Goal: Task Accomplishment & Management: Use online tool/utility

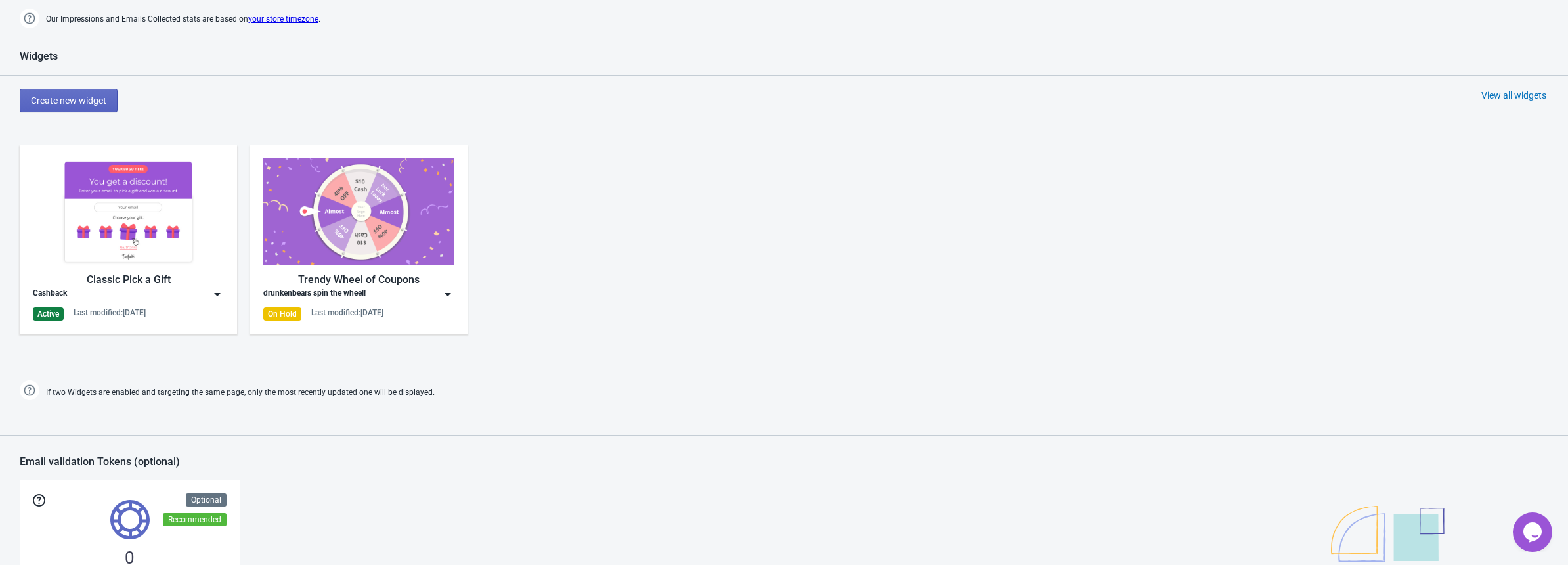
scroll to position [476, 0]
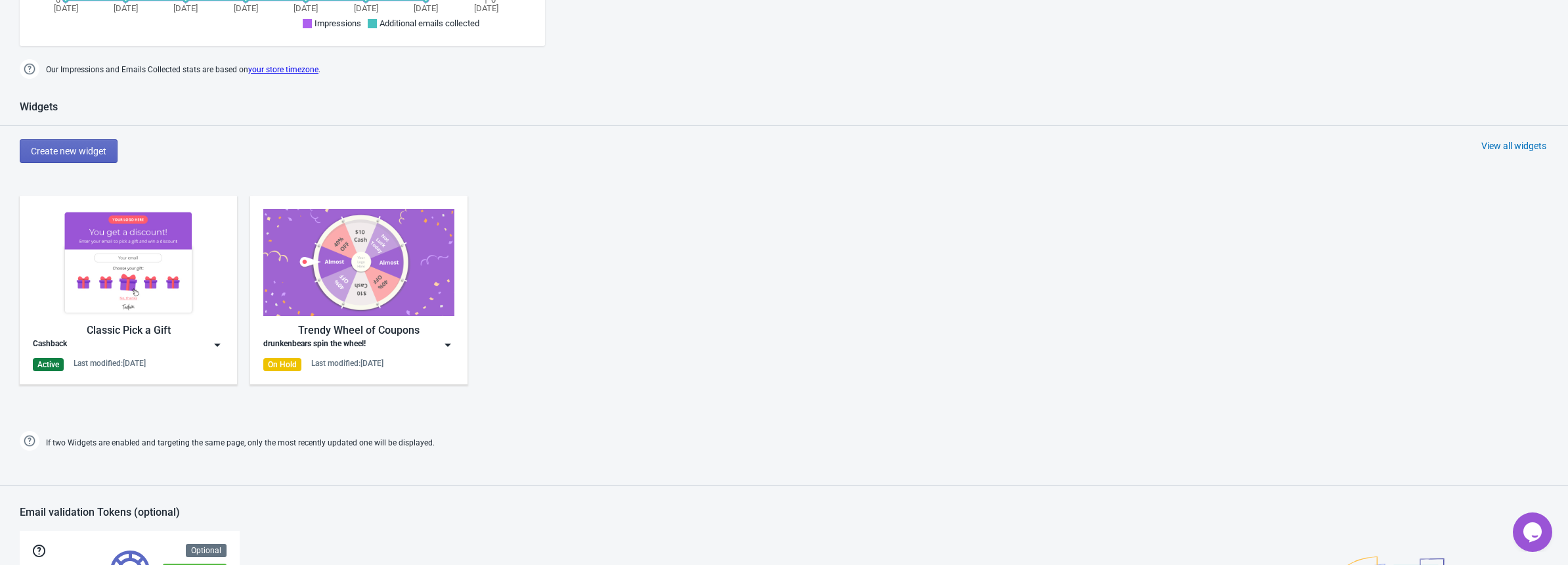
click at [144, 324] on div "Classic Pick a Gift" at bounding box center [128, 330] width 191 height 16
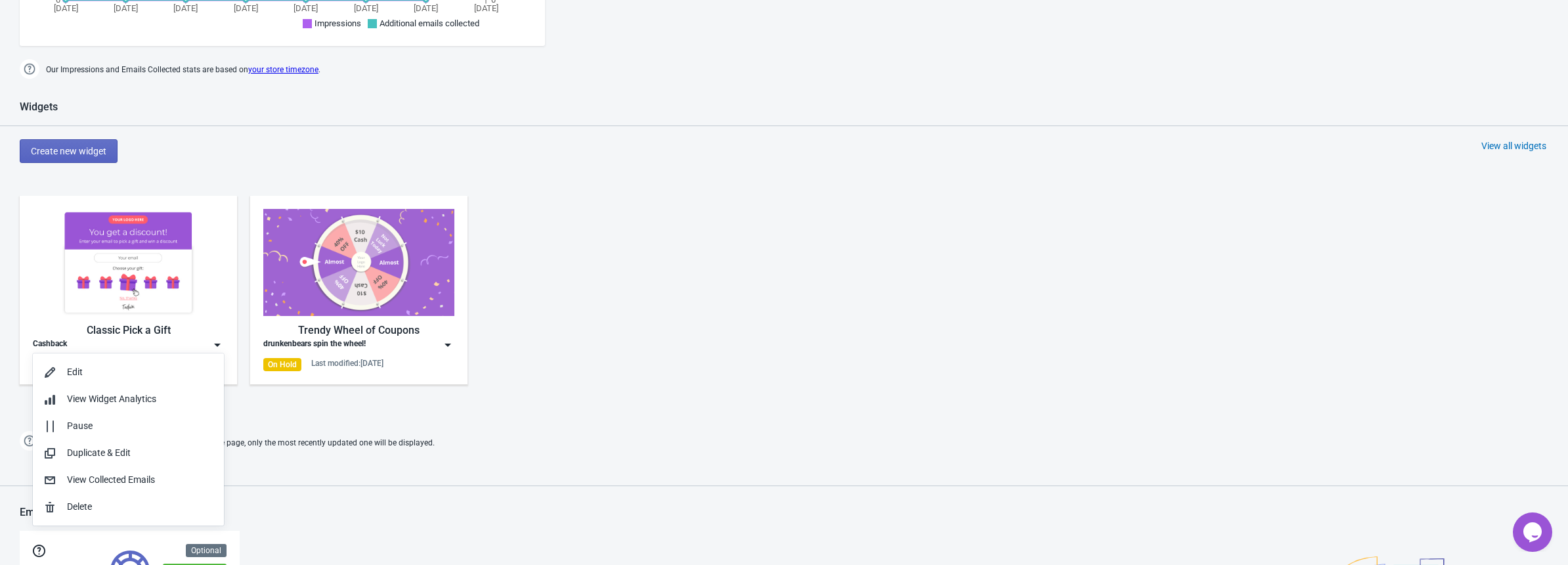
scroll to position [0, 0]
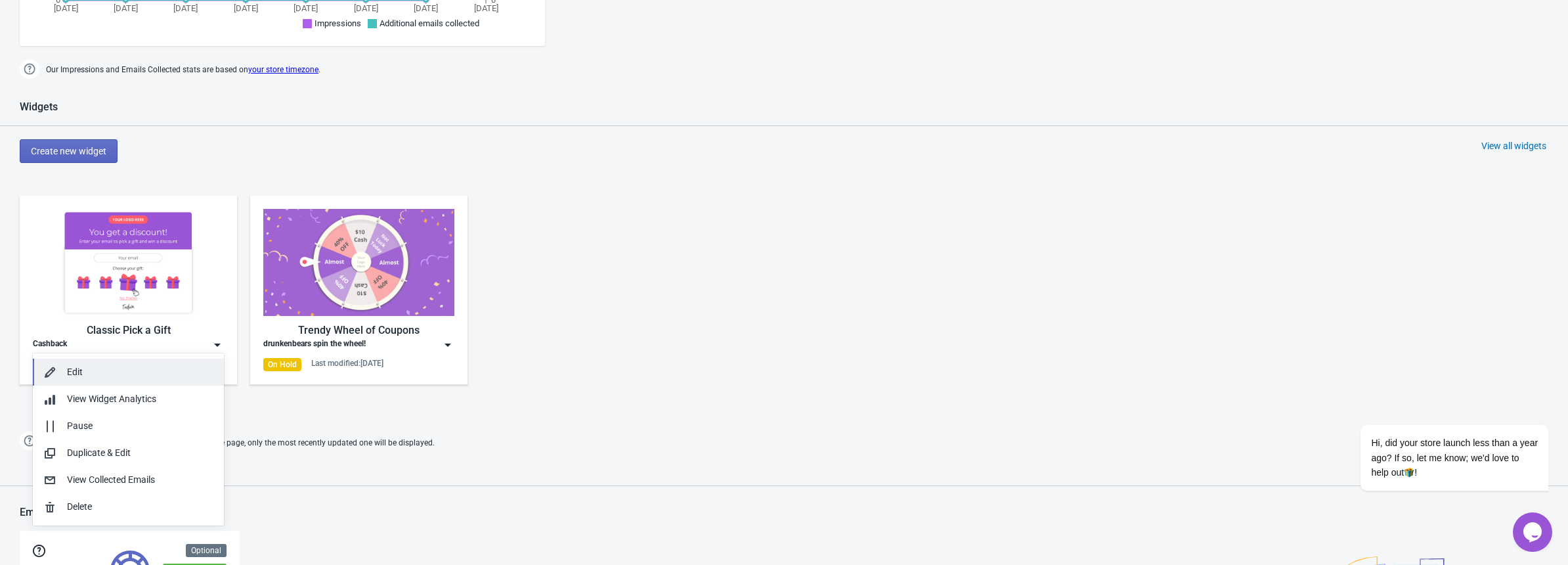
click at [128, 373] on div "Edit" at bounding box center [140, 372] width 146 height 14
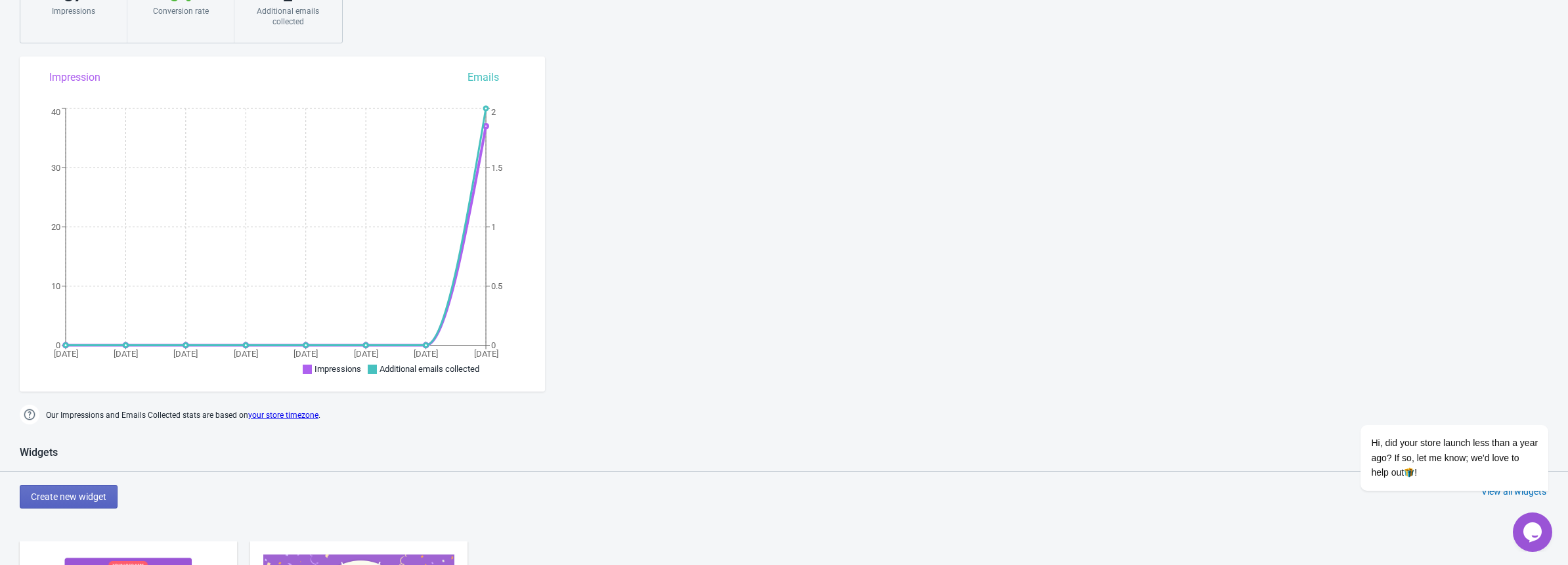
scroll to position [125, 0]
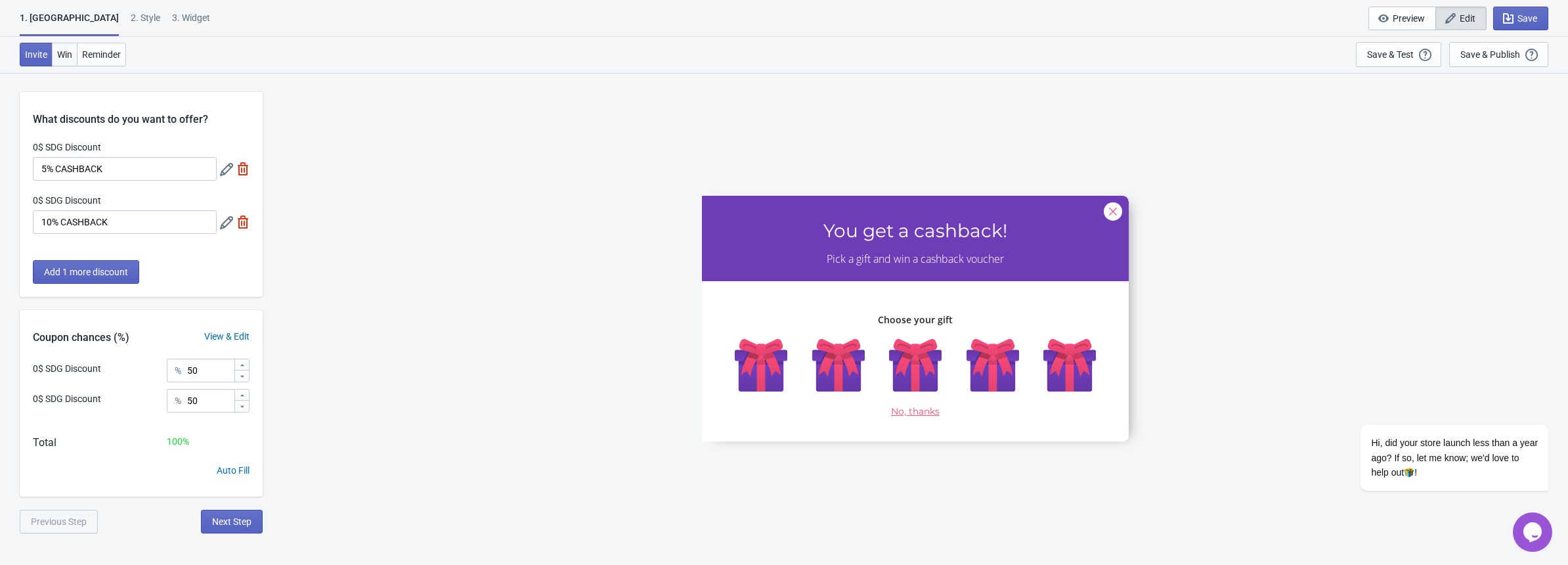
click at [65, 52] on span "Win" at bounding box center [65, 55] width 15 height 11
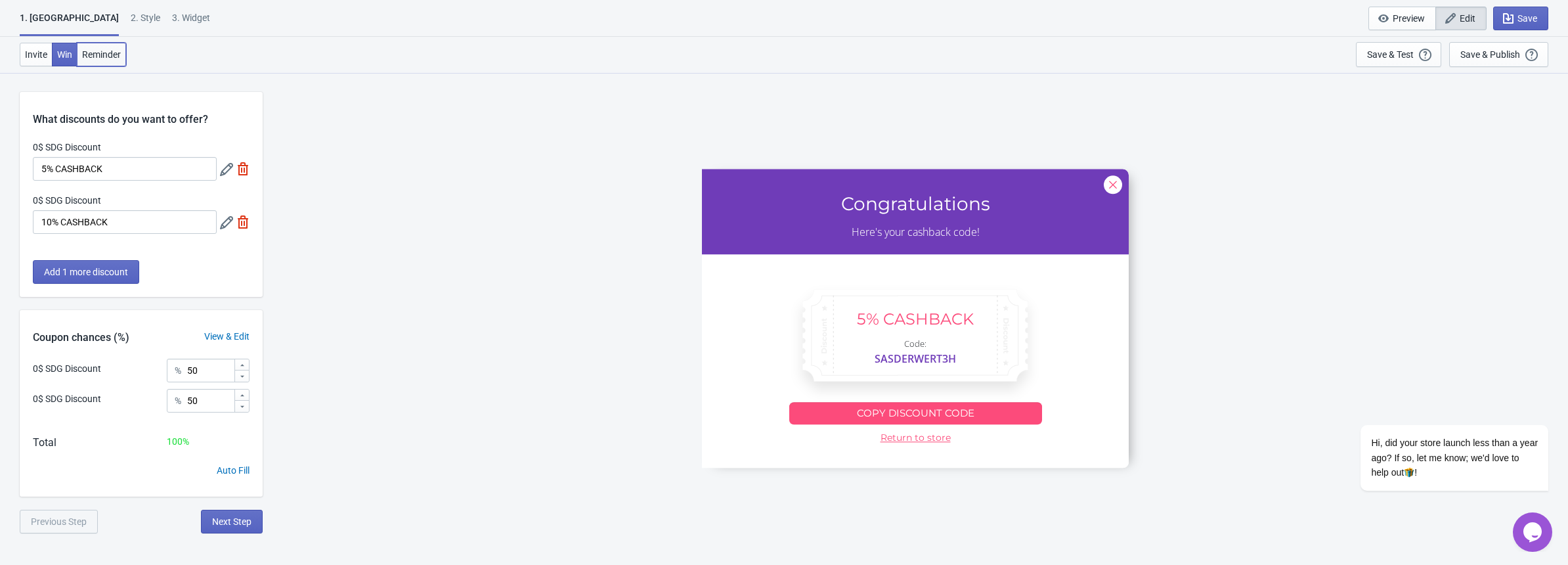
click at [103, 53] on span "Reminder" at bounding box center [101, 55] width 39 height 11
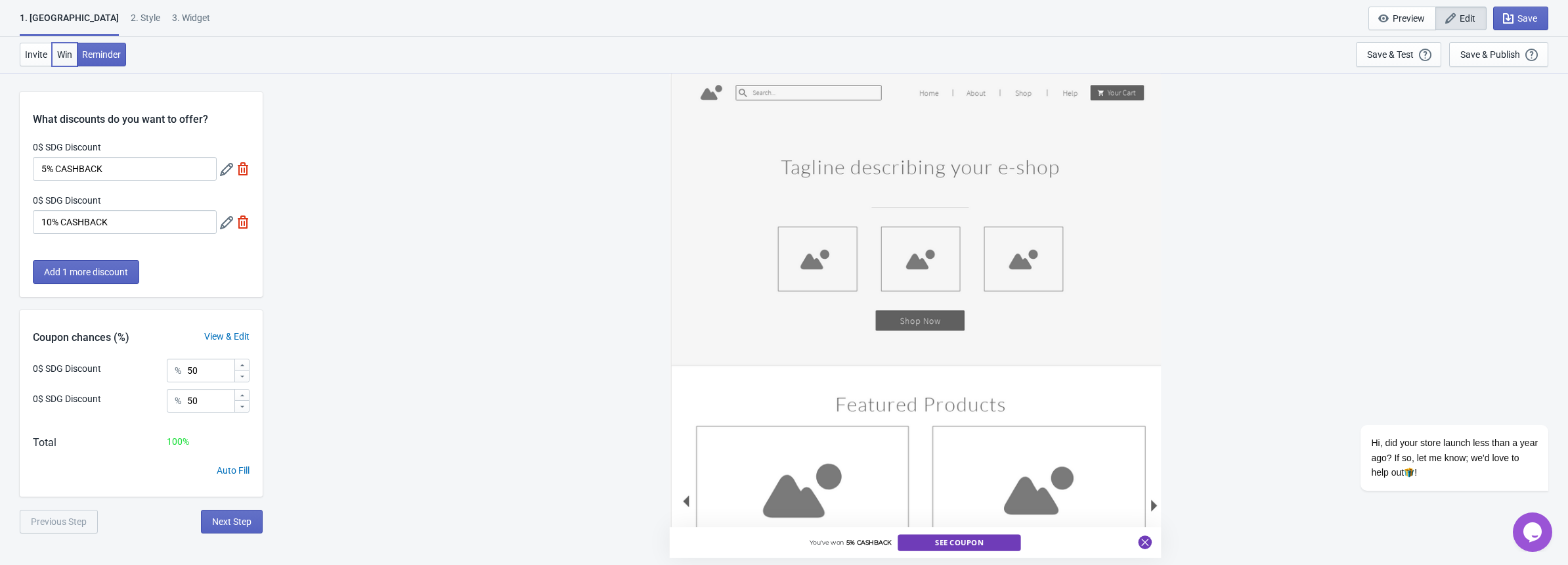
click at [61, 45] on button "Win" at bounding box center [65, 54] width 26 height 23
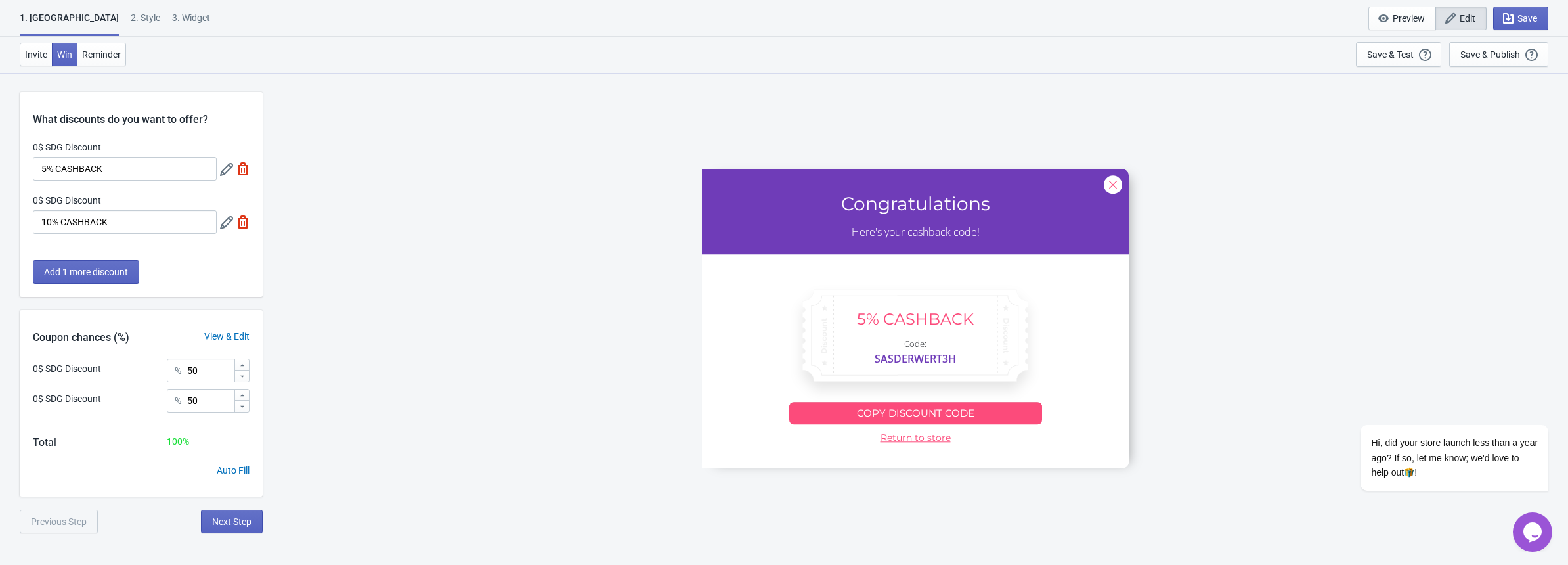
click at [661, 134] on div "SASDERWERT3H Congratulations Here's your cashback code! 5% CASHBACK Code: SASDE…" at bounding box center [915, 318] width 1292 height 492
click at [111, 53] on span "Reminder" at bounding box center [101, 55] width 39 height 11
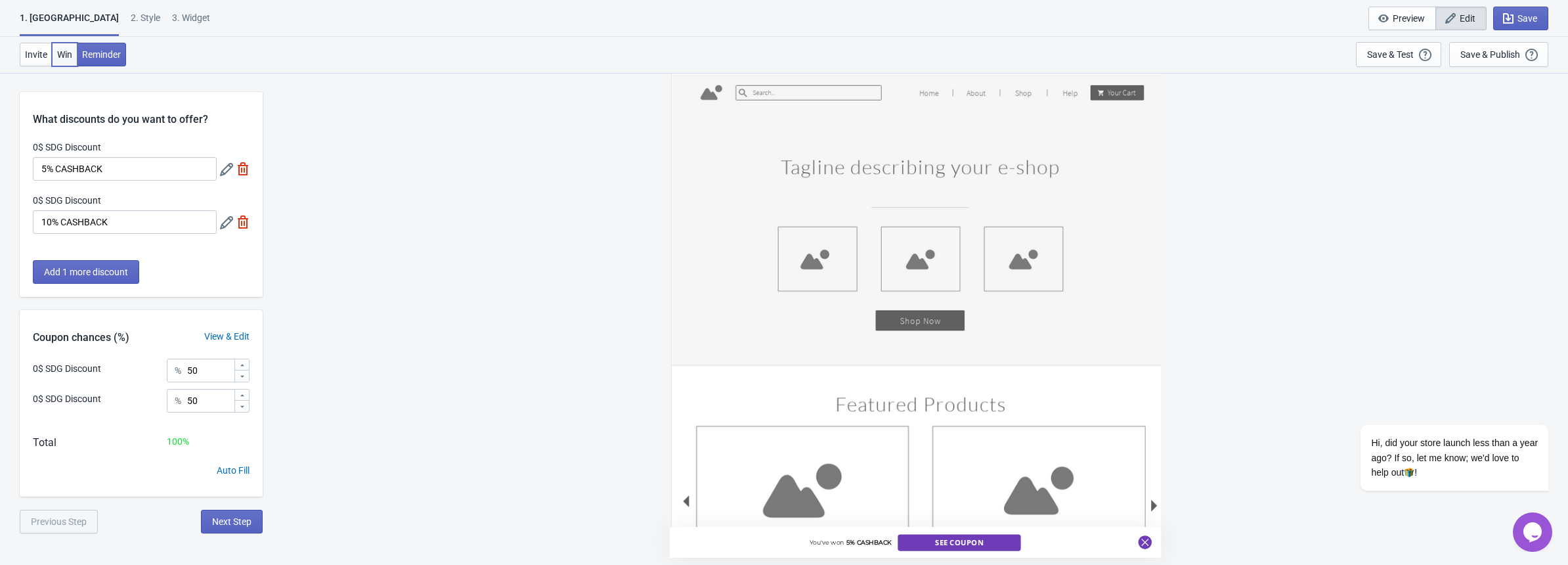
click at [71, 53] on span "Win" at bounding box center [65, 55] width 15 height 11
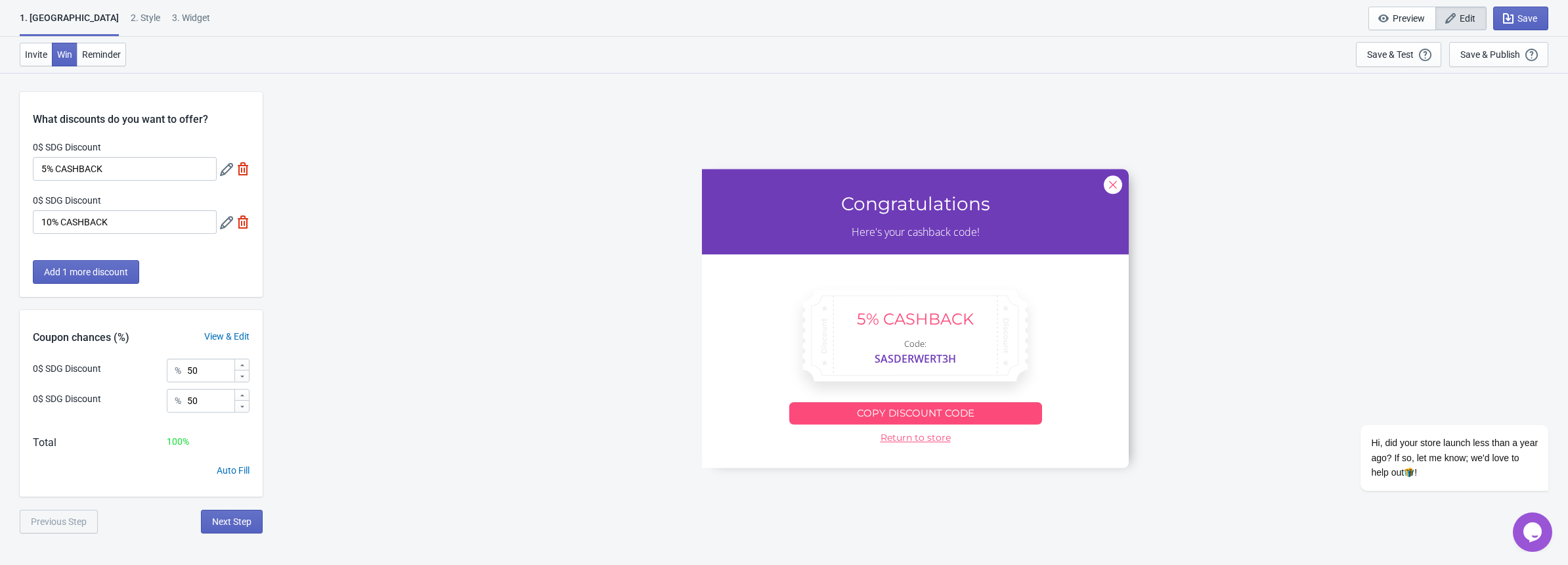
click at [342, 119] on div "SASDERWERT3H Congratulations Here's your cashback code! 5% CASHBACK Code: SASDE…" at bounding box center [915, 318] width 1292 height 492
click at [131, 22] on div "2 . Style" at bounding box center [145, 23] width 29 height 23
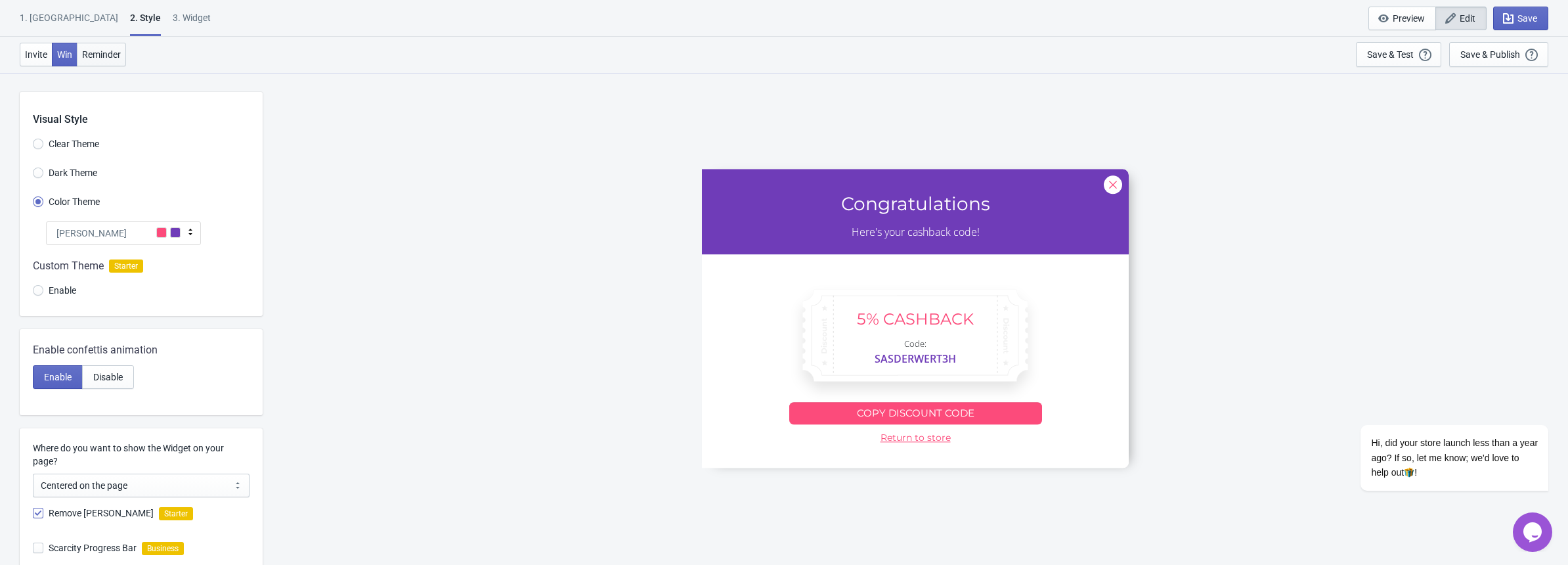
click at [107, 47] on button "Reminder" at bounding box center [101, 54] width 50 height 23
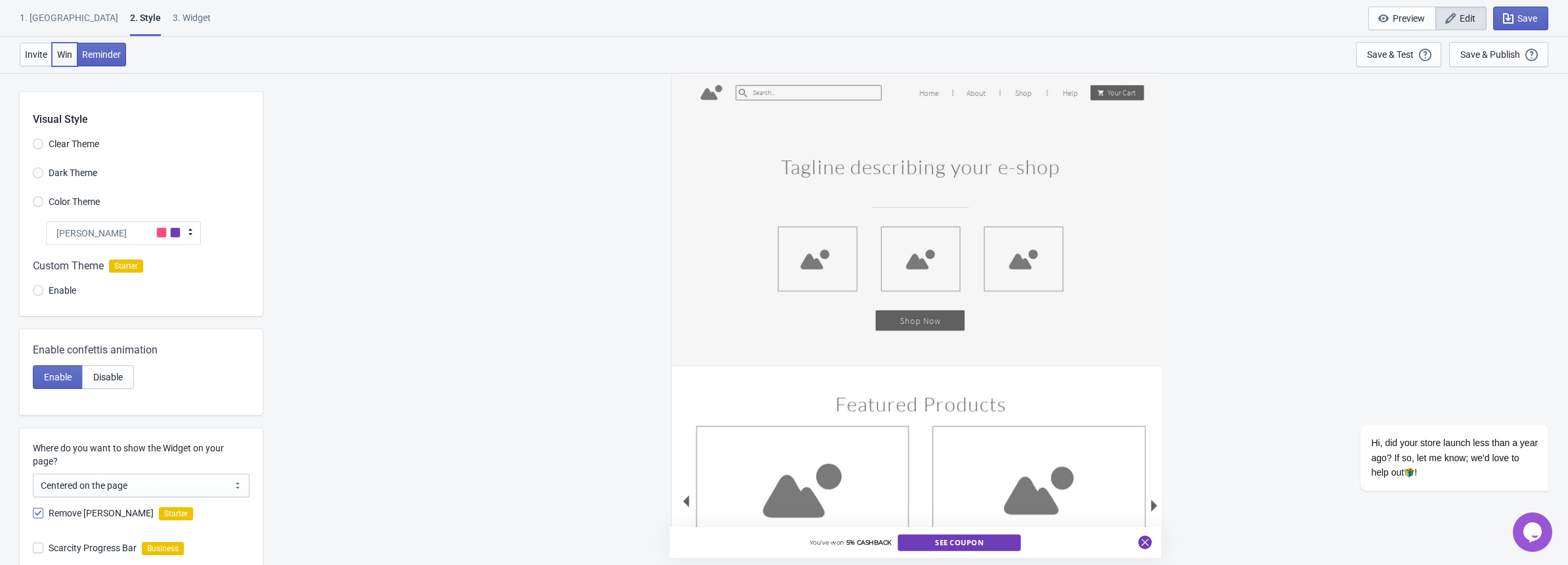
click at [68, 56] on span "Win" at bounding box center [65, 55] width 15 height 11
radio input "true"
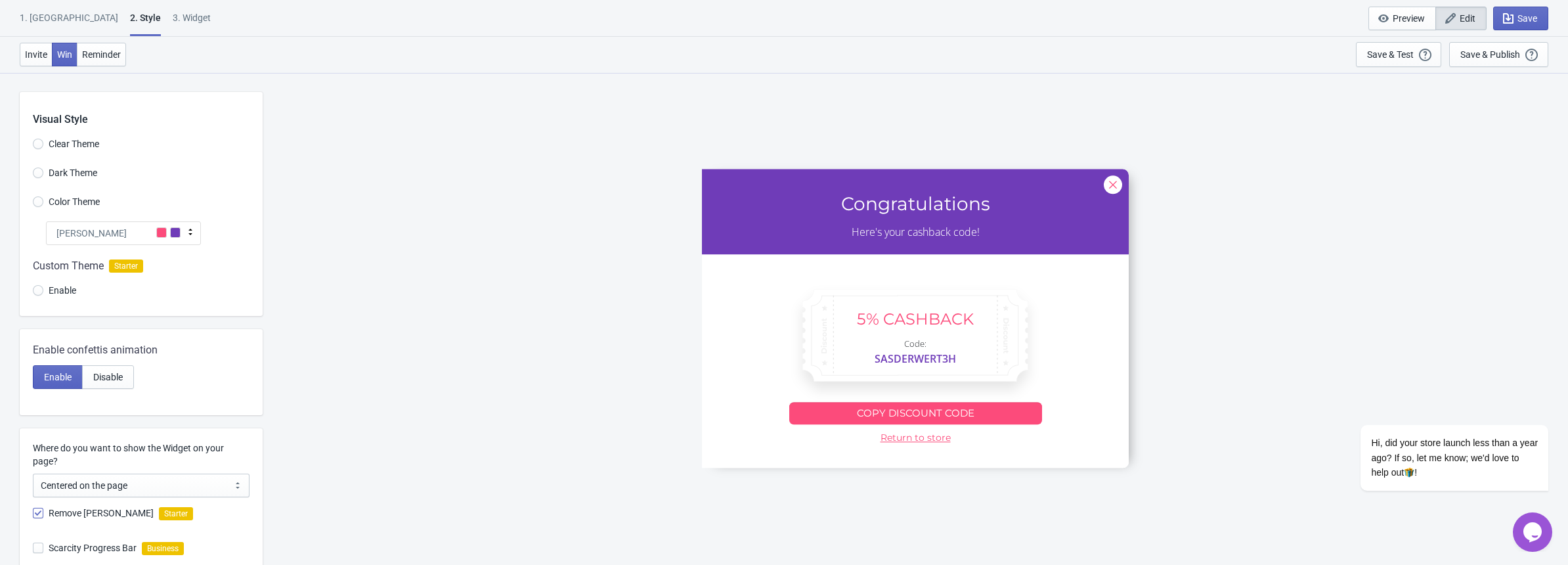
click at [173, 14] on div "3. Widget" at bounding box center [191, 23] width 38 height 23
select select "1"
select select "left"
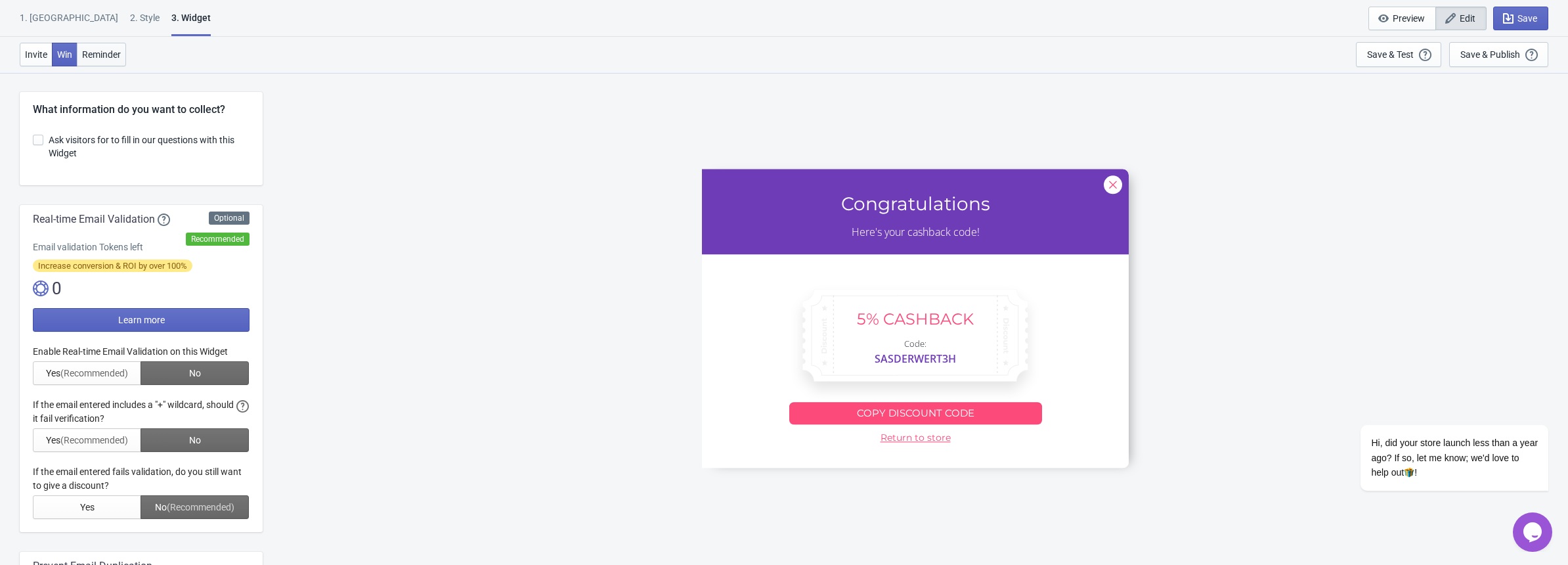
click at [102, 56] on span "Reminder" at bounding box center [101, 55] width 39 height 11
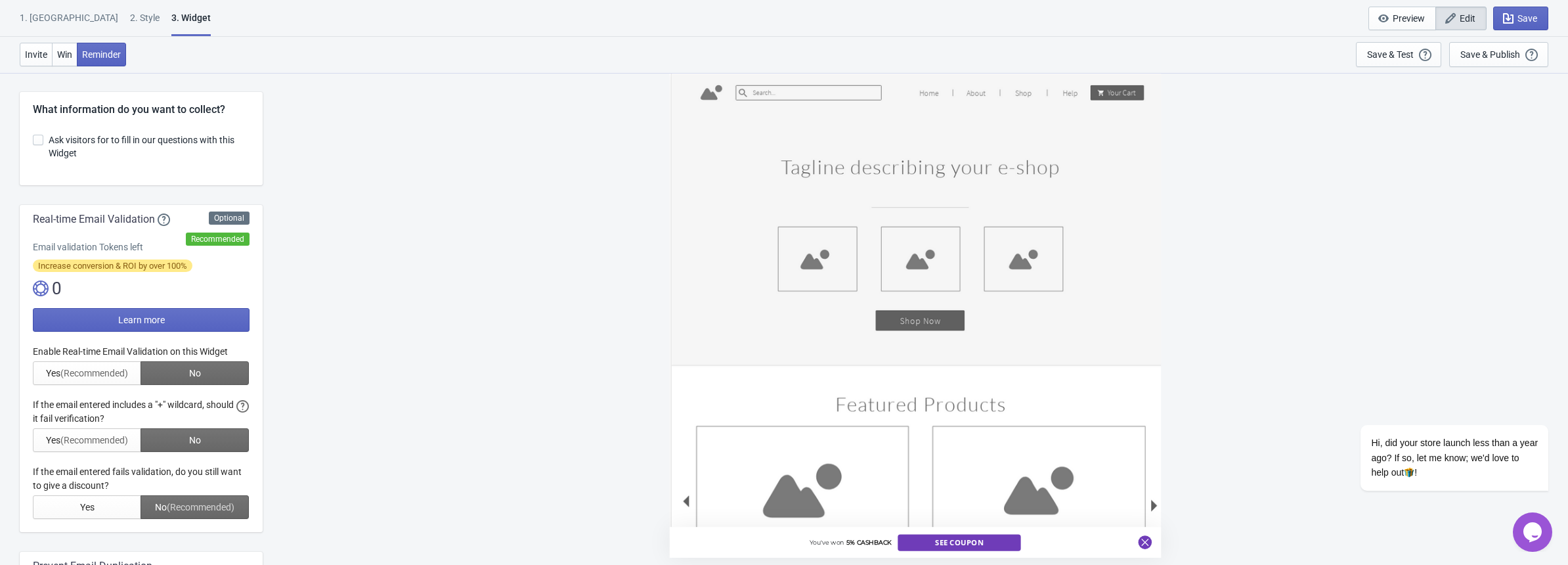
click at [130, 13] on div "2 . Style" at bounding box center [144, 23] width 29 height 23
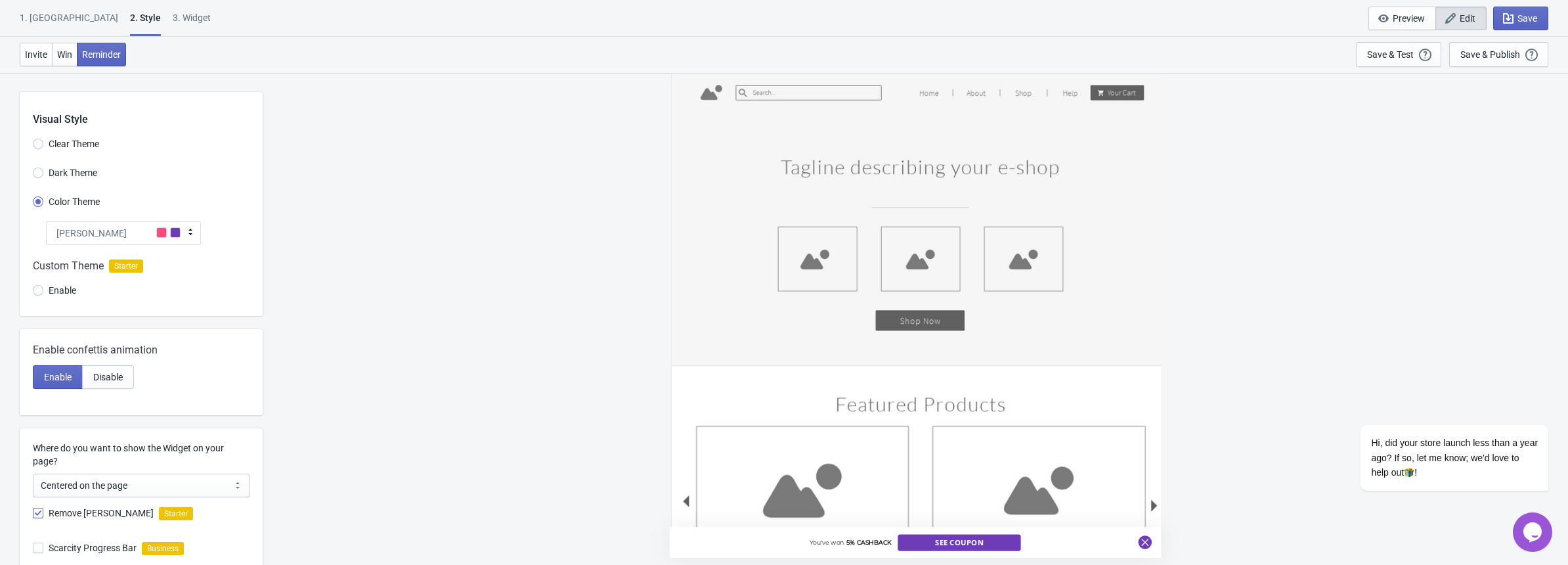
scroll to position [186, 0]
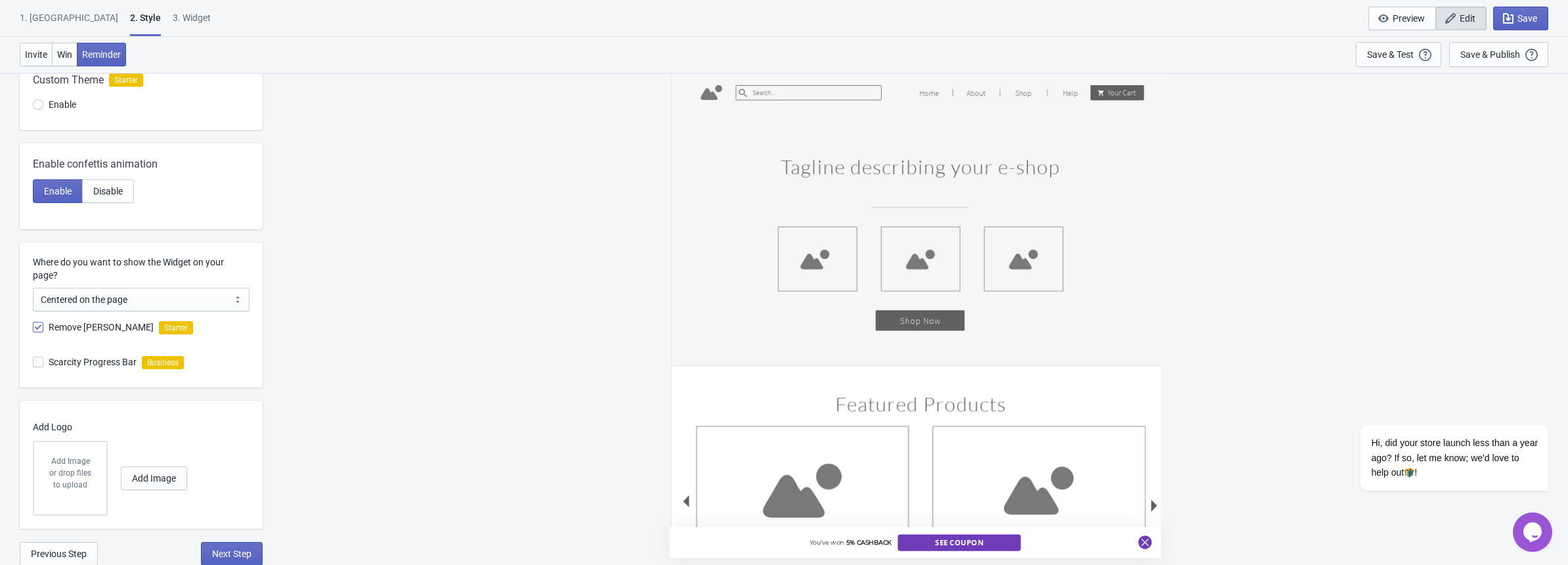
click at [173, 14] on div "3. Widget" at bounding box center [191, 23] width 38 height 23
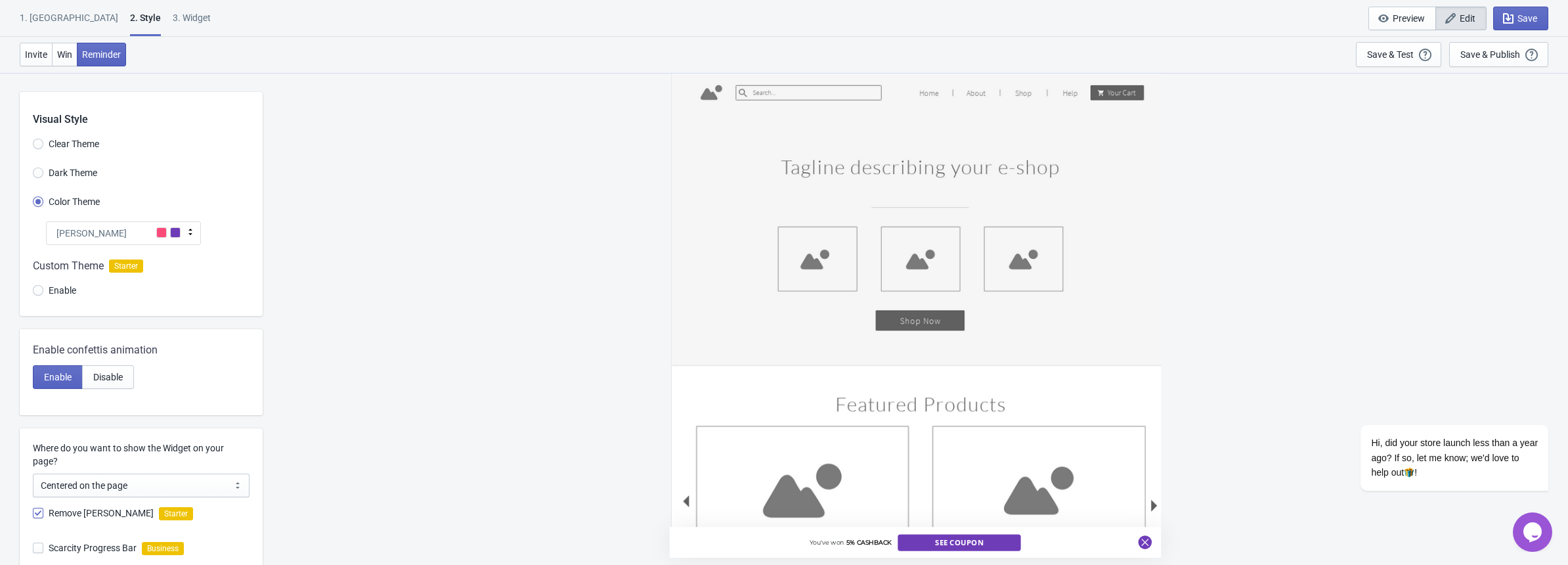
select select "1"
select select "left"
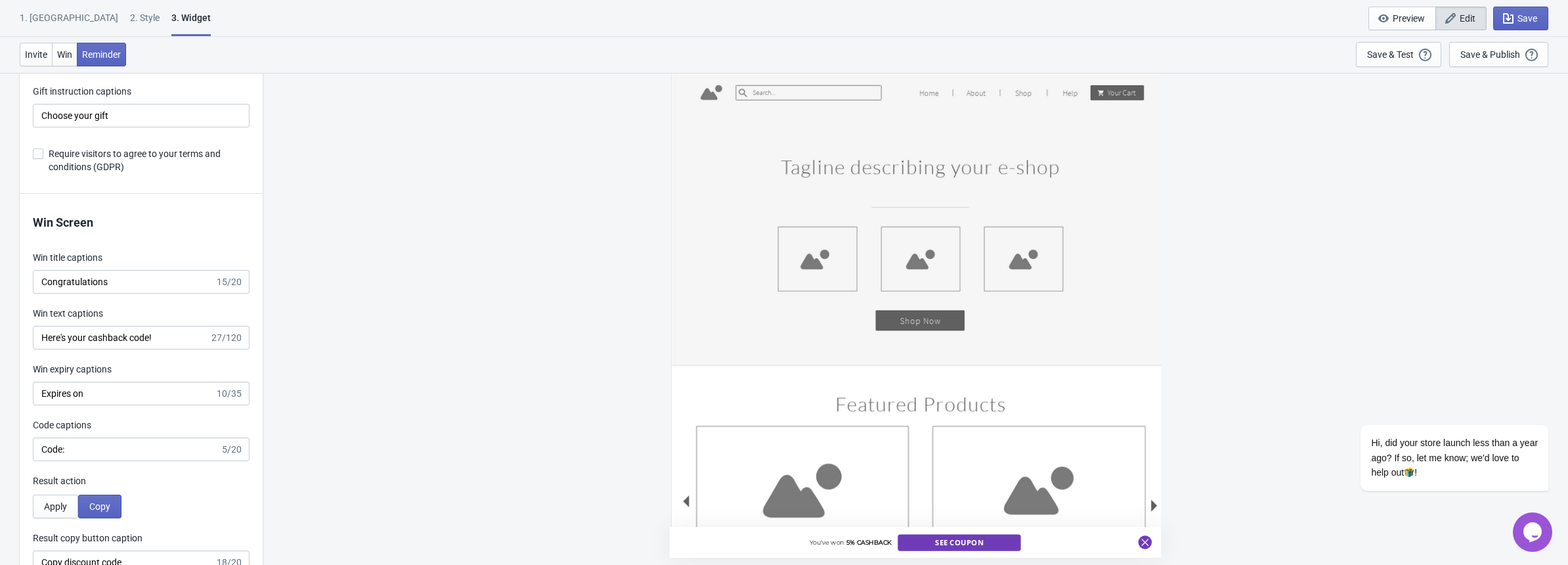
scroll to position [2101, 0]
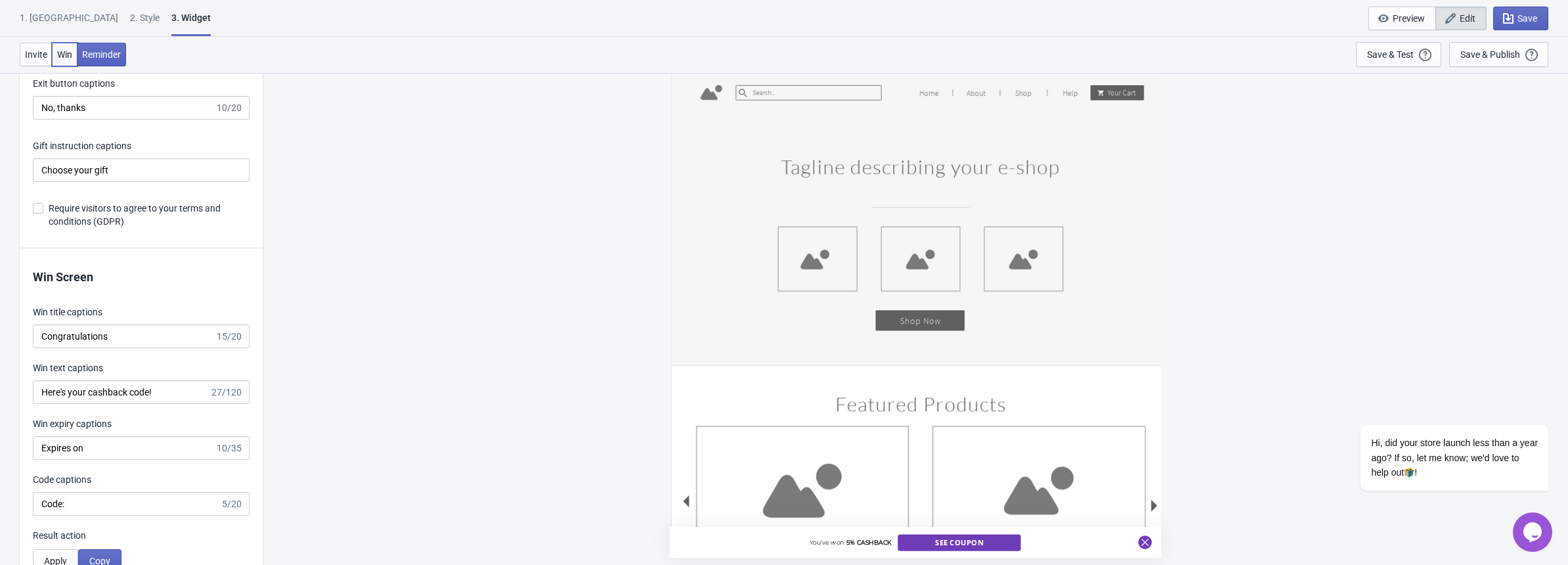
click at [63, 54] on span "Win" at bounding box center [65, 55] width 15 height 11
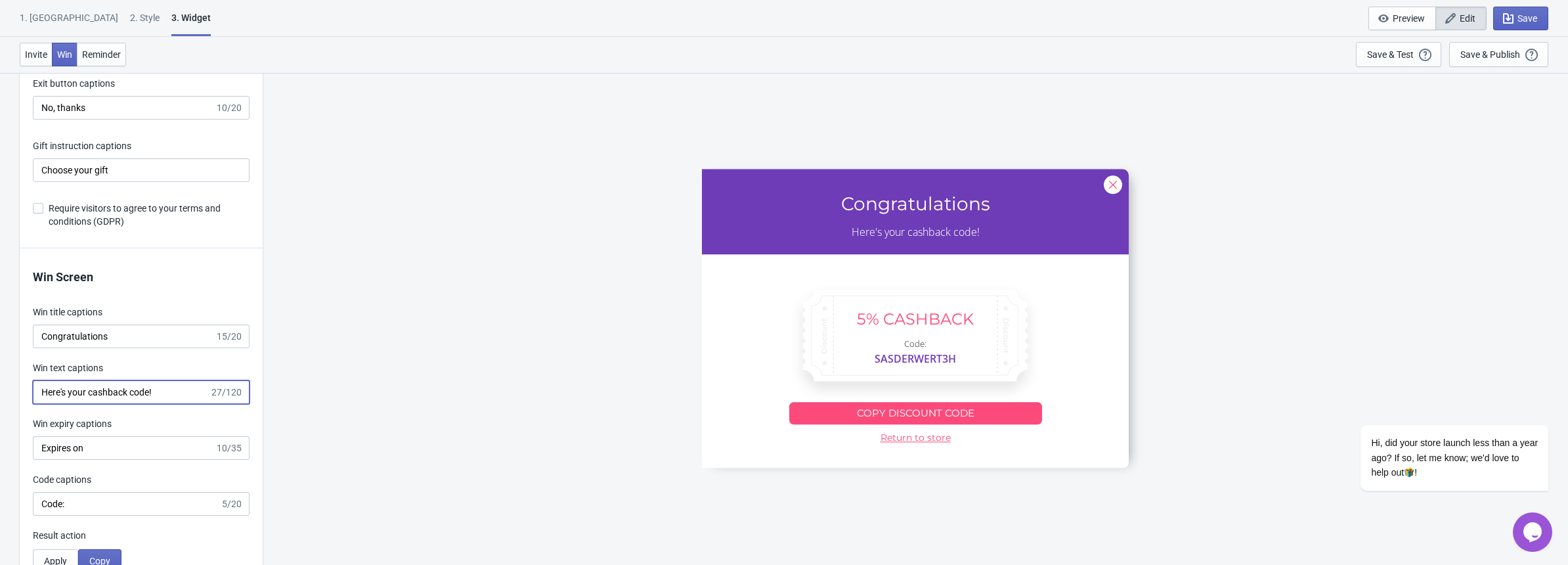
click at [180, 385] on input "Here's your cashback code!" at bounding box center [121, 391] width 176 height 23
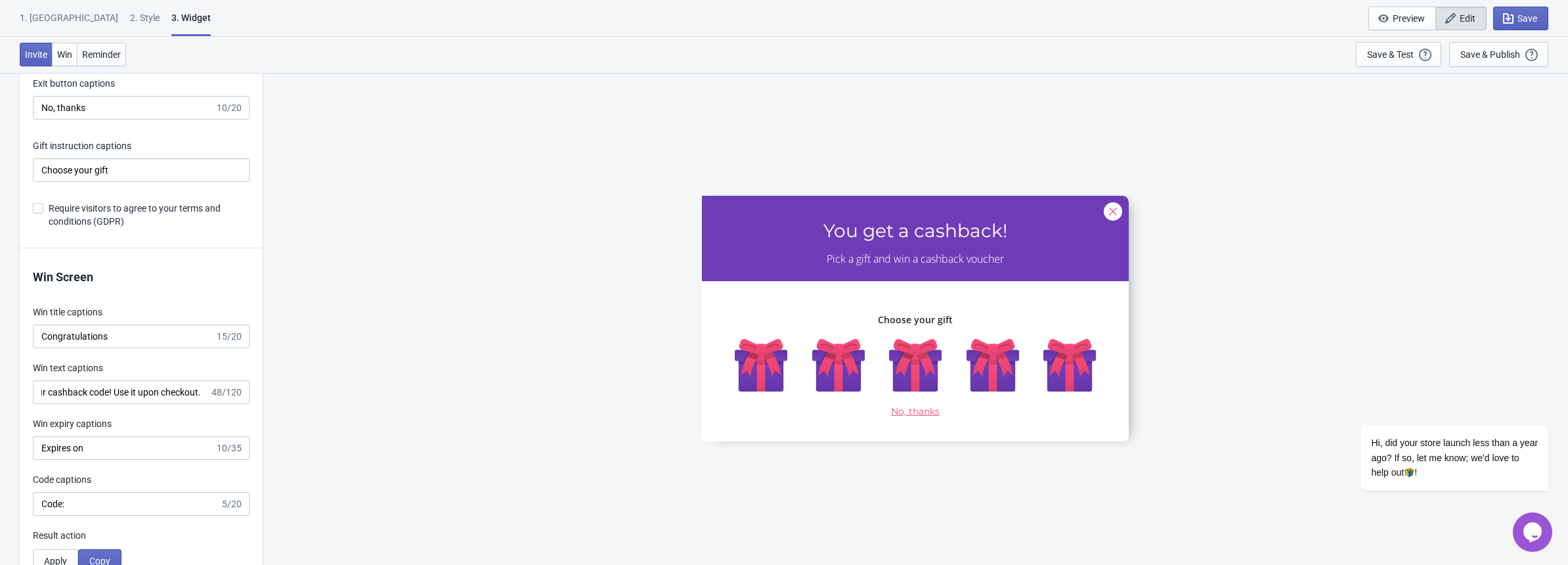
scroll to position [0, 0]
click at [1288, 353] on div "SASDERWERT3H You get a cashback! Pick a gift and win a cashback voucher Choose …" at bounding box center [915, 318] width 1292 height 492
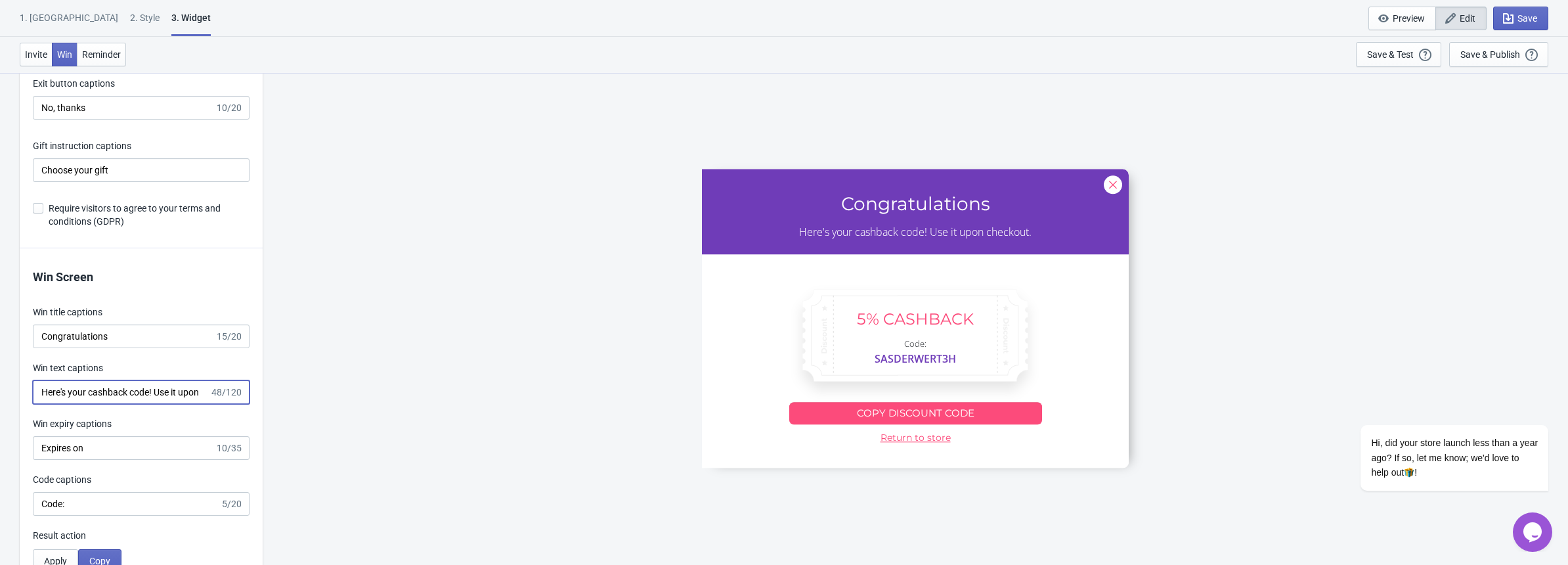
click at [180, 389] on input "Here's your cashback code! Use it upon checkout." at bounding box center [121, 391] width 176 height 23
drag, startPoint x: 191, startPoint y: 393, endPoint x: 280, endPoint y: 394, distance: 89.0
click at [194, 394] on input "Here's your cashback code! Use it upon checkout." at bounding box center [121, 391] width 176 height 23
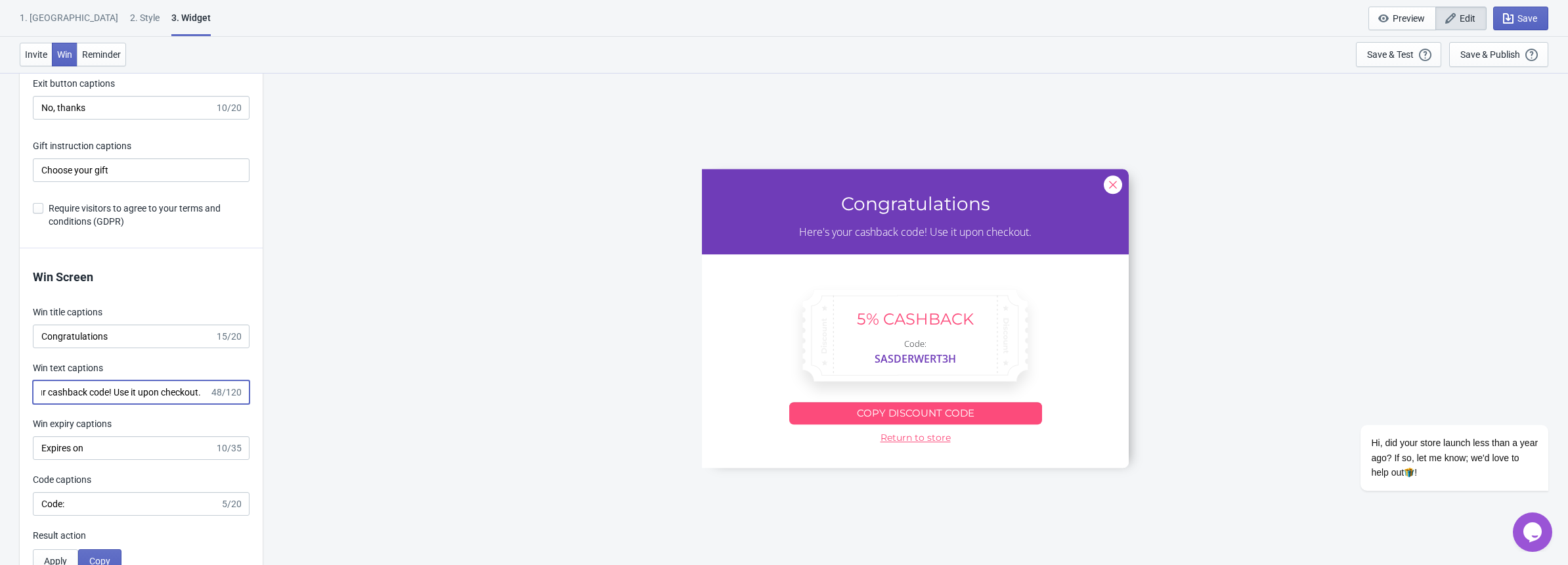
click at [198, 390] on input "Here's your cashback code! Use it upon checkout." at bounding box center [121, 391] width 176 height 23
type input "Here's your cashback code! Use it upon checkout to redeem your prize."
click at [1469, 328] on div "Hi, did your store launch less than a year ago? If so, let me know; we'd love t…" at bounding box center [1436, 403] width 237 height 200
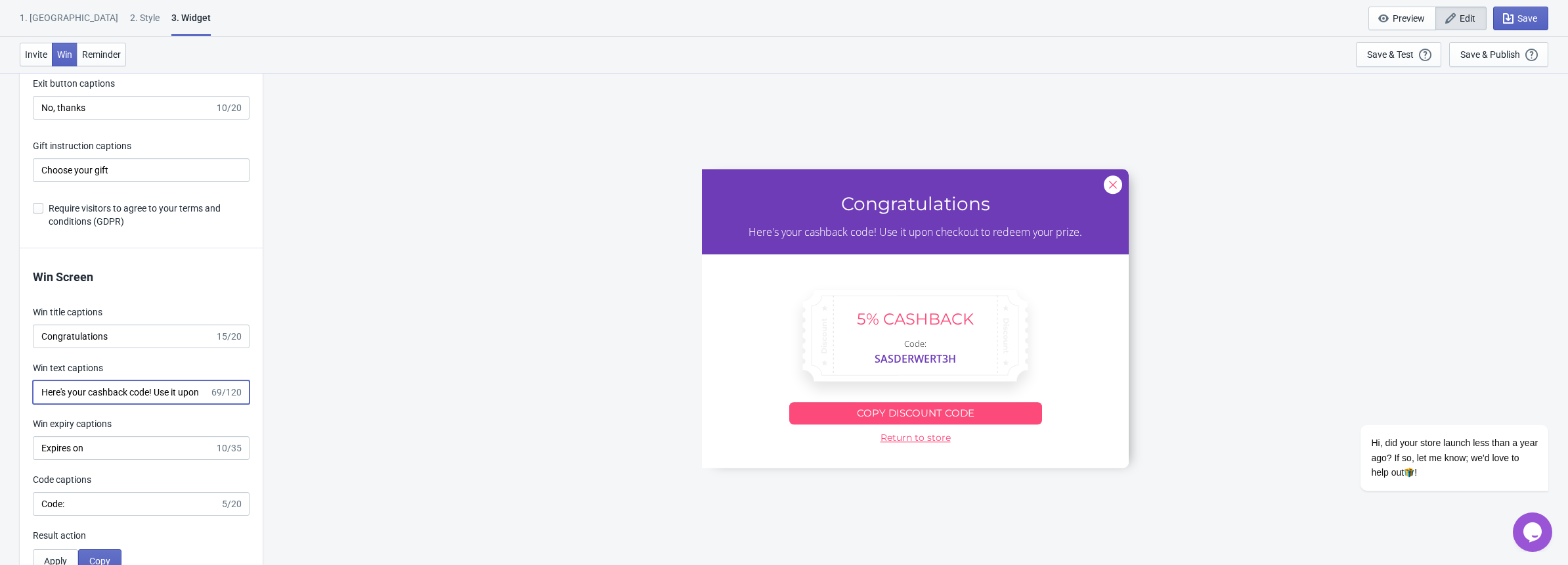
drag, startPoint x: 168, startPoint y: 394, endPoint x: 366, endPoint y: 398, distance: 198.0
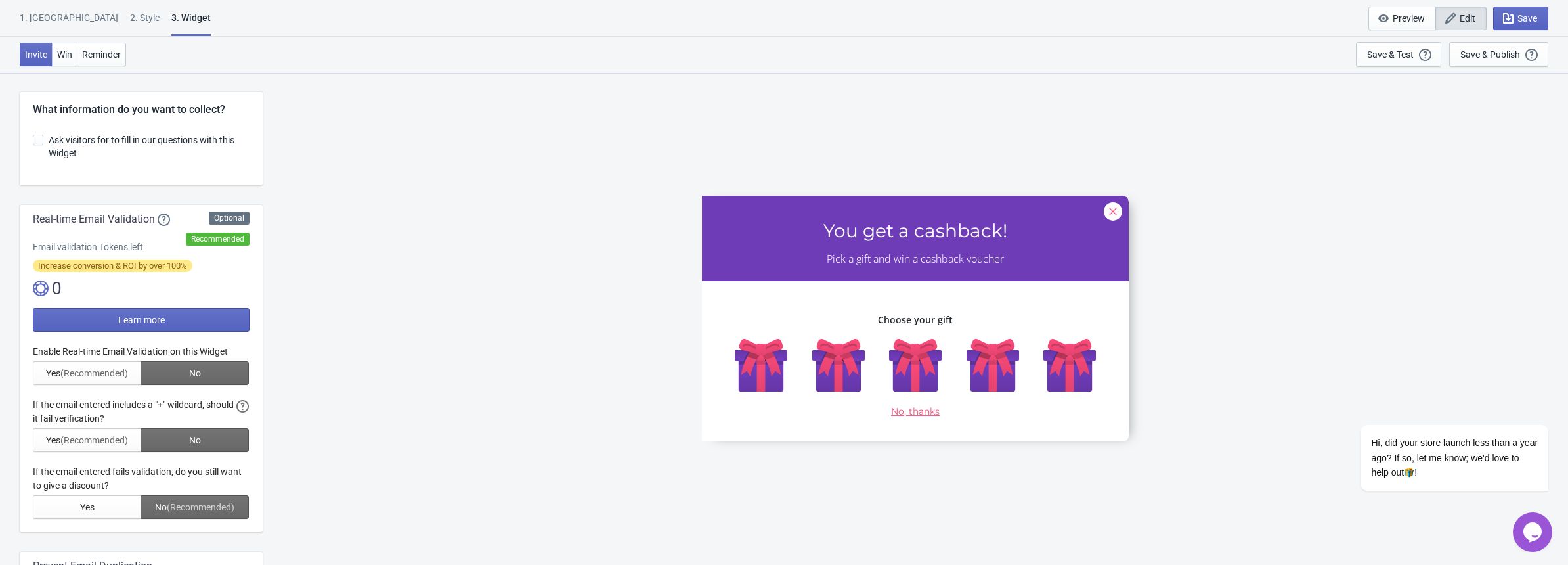
click at [384, 171] on div "SASDERWERT3H You get a cashback! Pick a gift and win a cashback voucher Choose …" at bounding box center [915, 318] width 1292 height 492
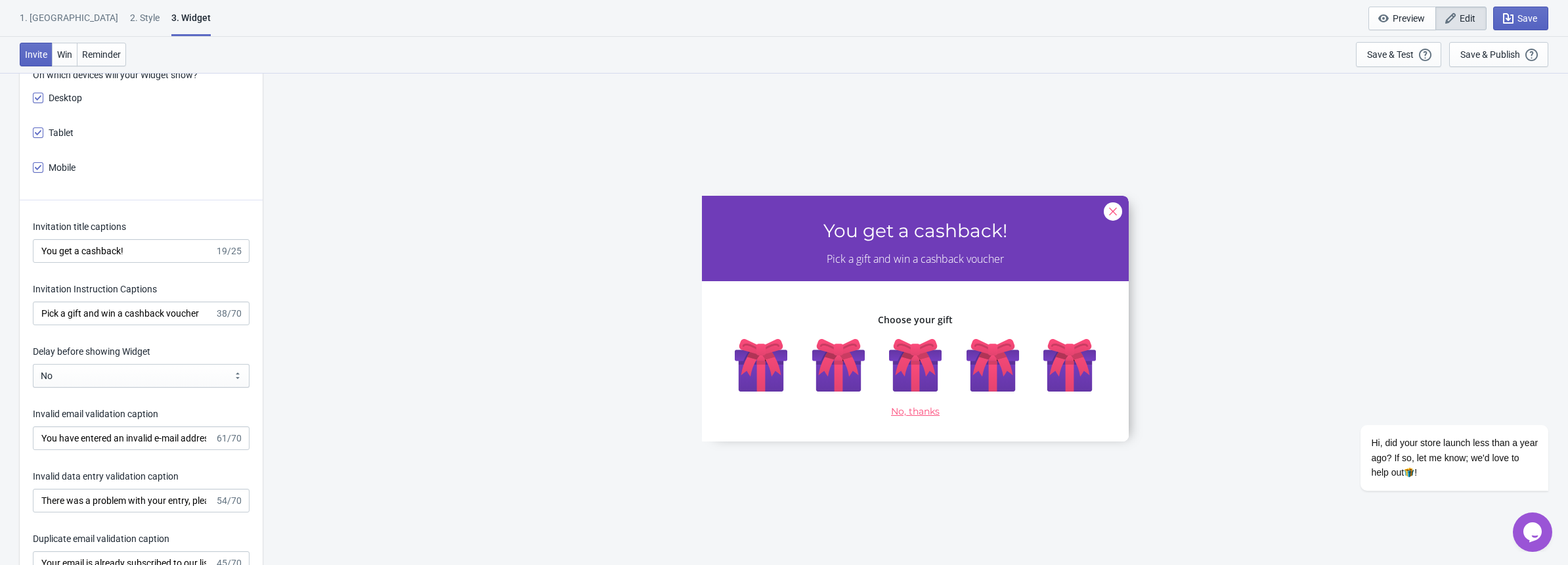
scroll to position [1576, 0]
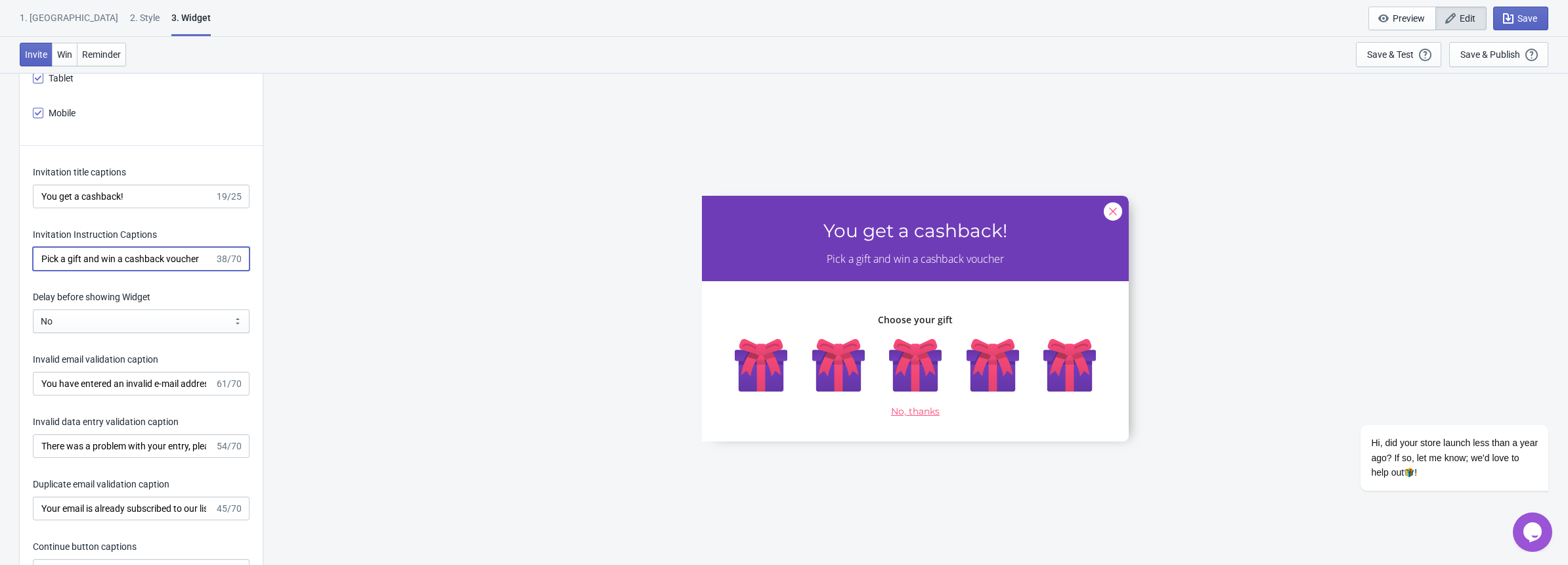
drag, startPoint x: 148, startPoint y: 256, endPoint x: 295, endPoint y: 260, distance: 147.1
click at [295, 260] on div "What information do you want to collect? Ask visitors for to fill in our questi…" at bounding box center [784, 249] width 1568 height 3507
drag, startPoint x: 291, startPoint y: 260, endPoint x: 309, endPoint y: 210, distance: 53.1
click at [309, 210] on div "SASDERWERT3H You get a cashback! Pick a gift and win a cashback voucher 🎉 Choos…" at bounding box center [915, 318] width 1292 height 492
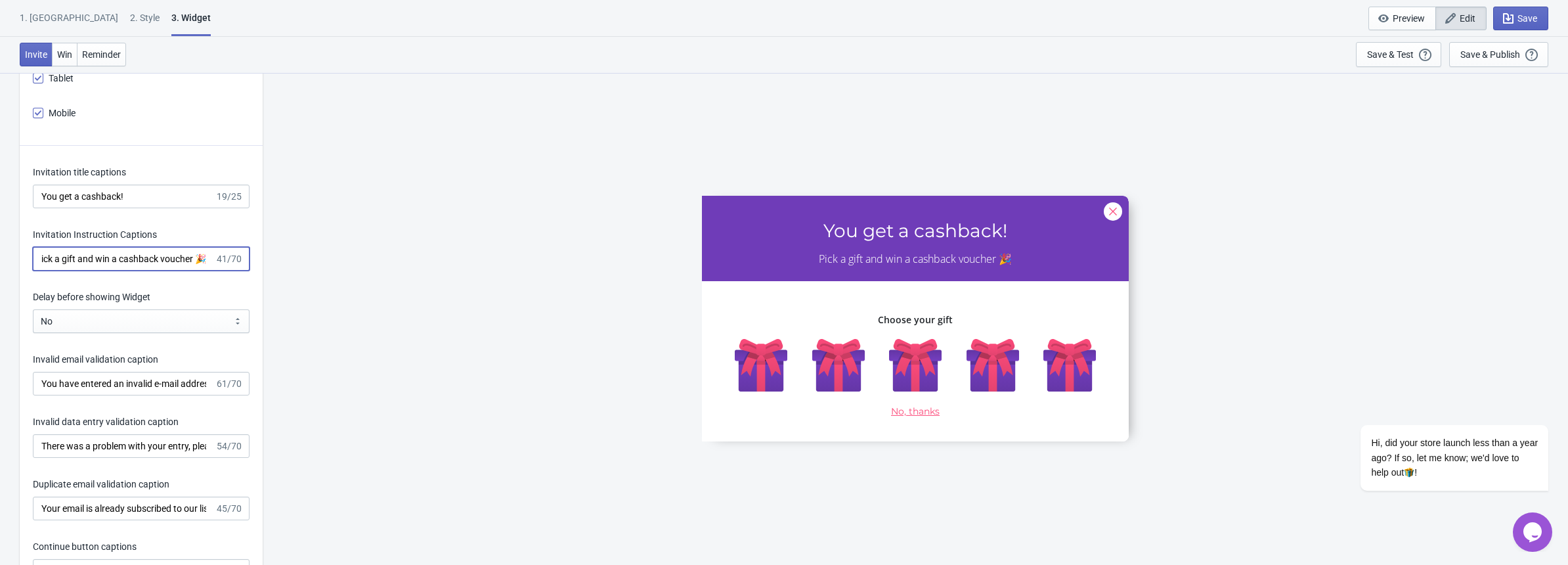
drag, startPoint x: 205, startPoint y: 259, endPoint x: 324, endPoint y: 269, distance: 119.4
click at [324, 269] on div "What information do you want to collect? Ask visitors for to fill in our questi…" at bounding box center [784, 249] width 1568 height 3507
type input "Pick a gift and win a cashback voucher"
click at [152, 204] on input "You get a cashback!" at bounding box center [124, 196] width 182 height 23
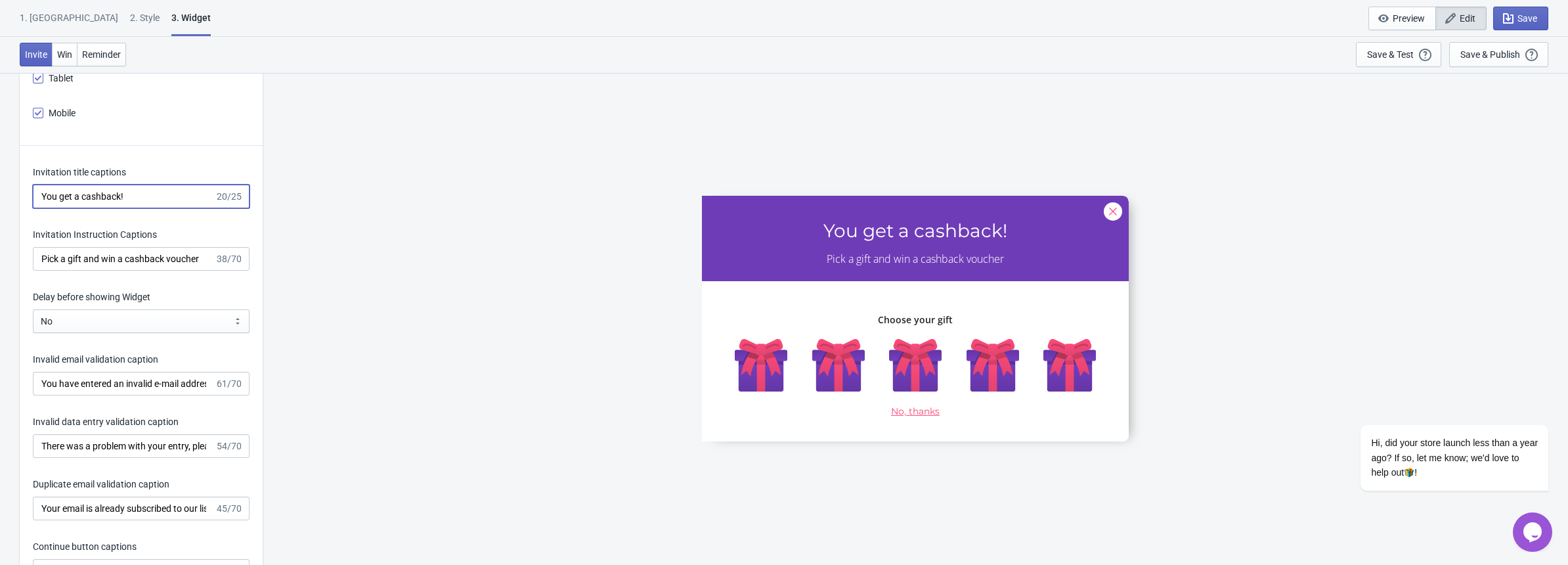
paste input "🎉"
type input "You get a cashback! 🎉"
click at [407, 273] on div "SASDERWERT3H You get a cashback! 🎉 Pick a gift and win a cashback voucher Choos…" at bounding box center [915, 318] width 1292 height 492
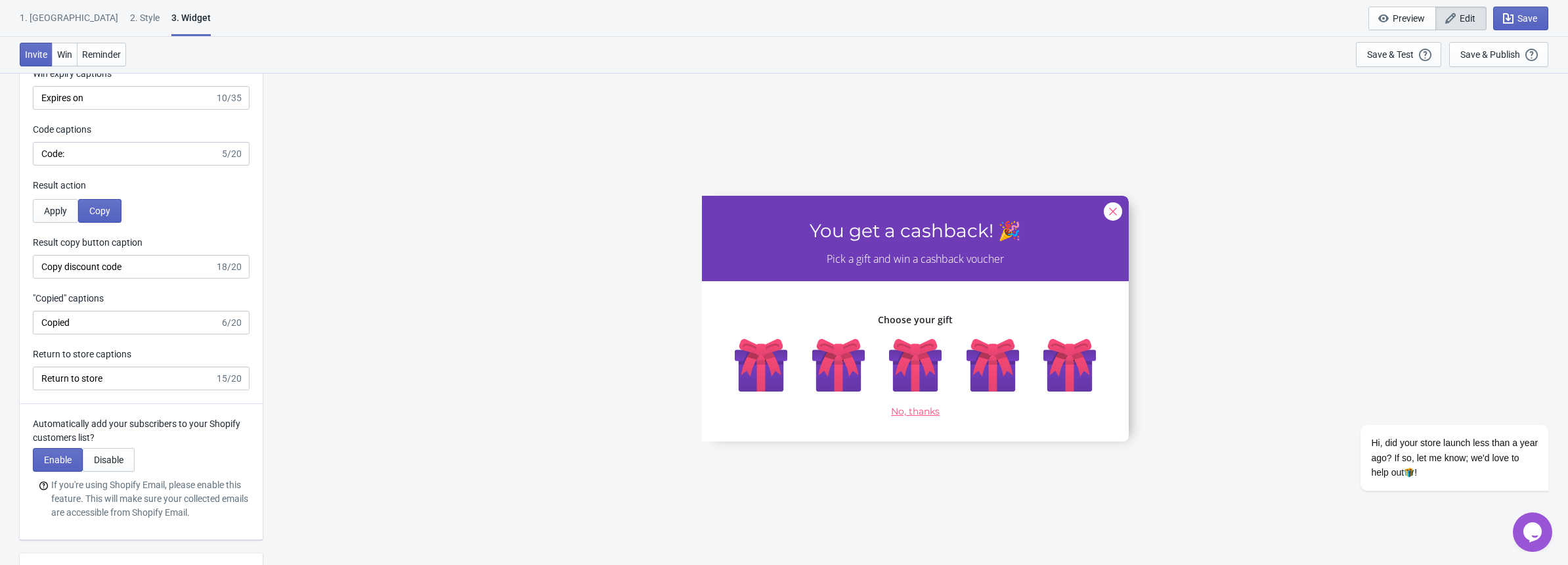
scroll to position [2277, 0]
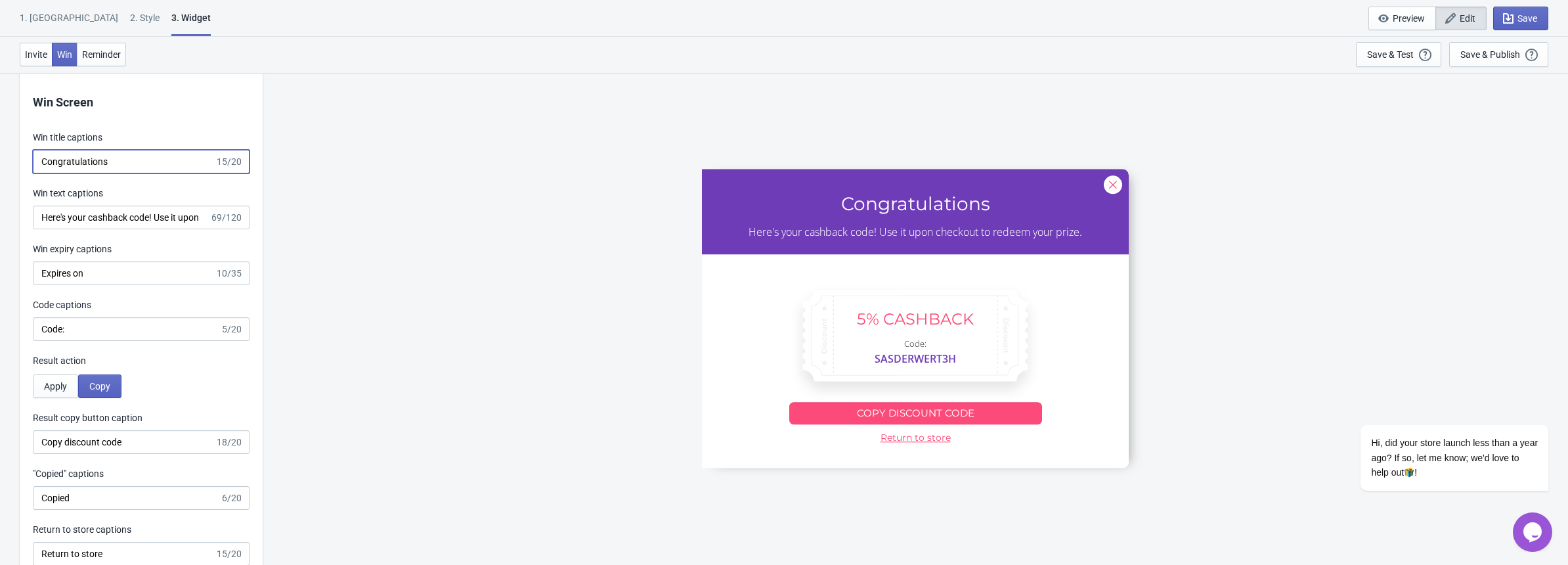
click at [137, 161] on input "Congratulations" at bounding box center [124, 161] width 182 height 23
paste input "🎉"
type input "Congratulations 🎉"
click at [210, 119] on div "Win Screen Win title captions Congratulations 🎉 18/20 Win text captions Here's …" at bounding box center [140, 326] width 243 height 506
click at [128, 164] on input "Congratulations 🎉" at bounding box center [124, 161] width 182 height 23
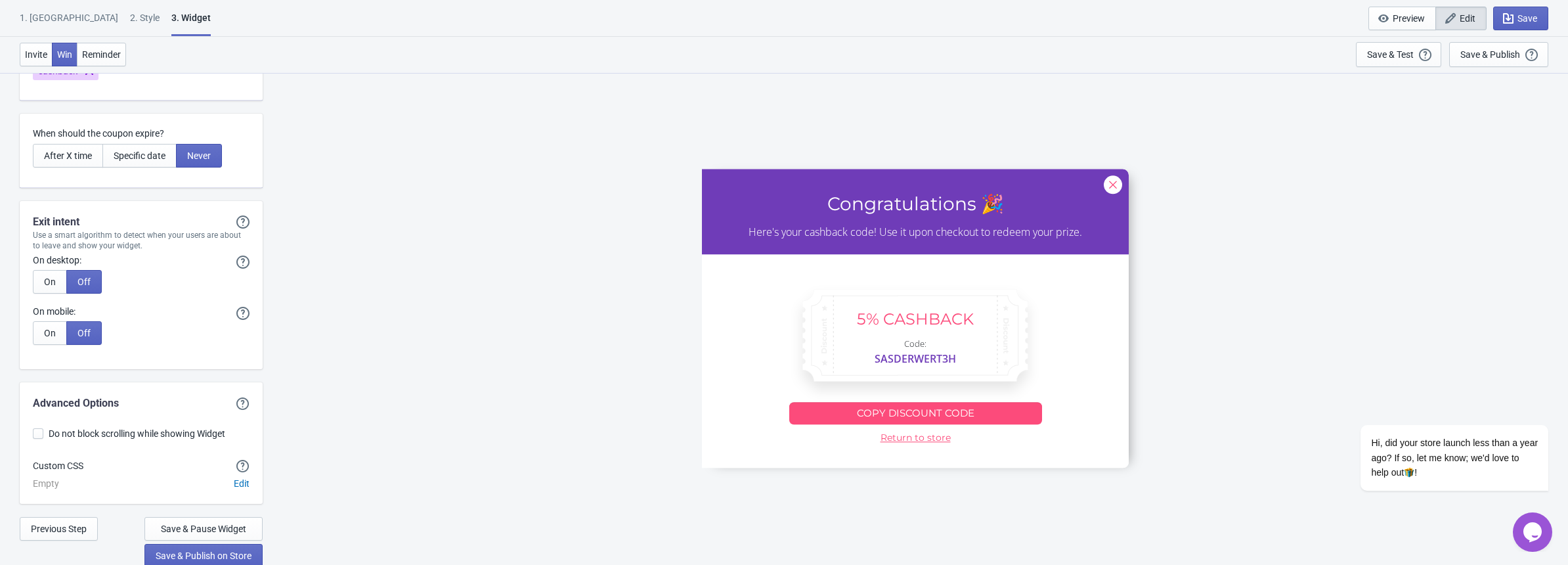
scroll to position [3014, 0]
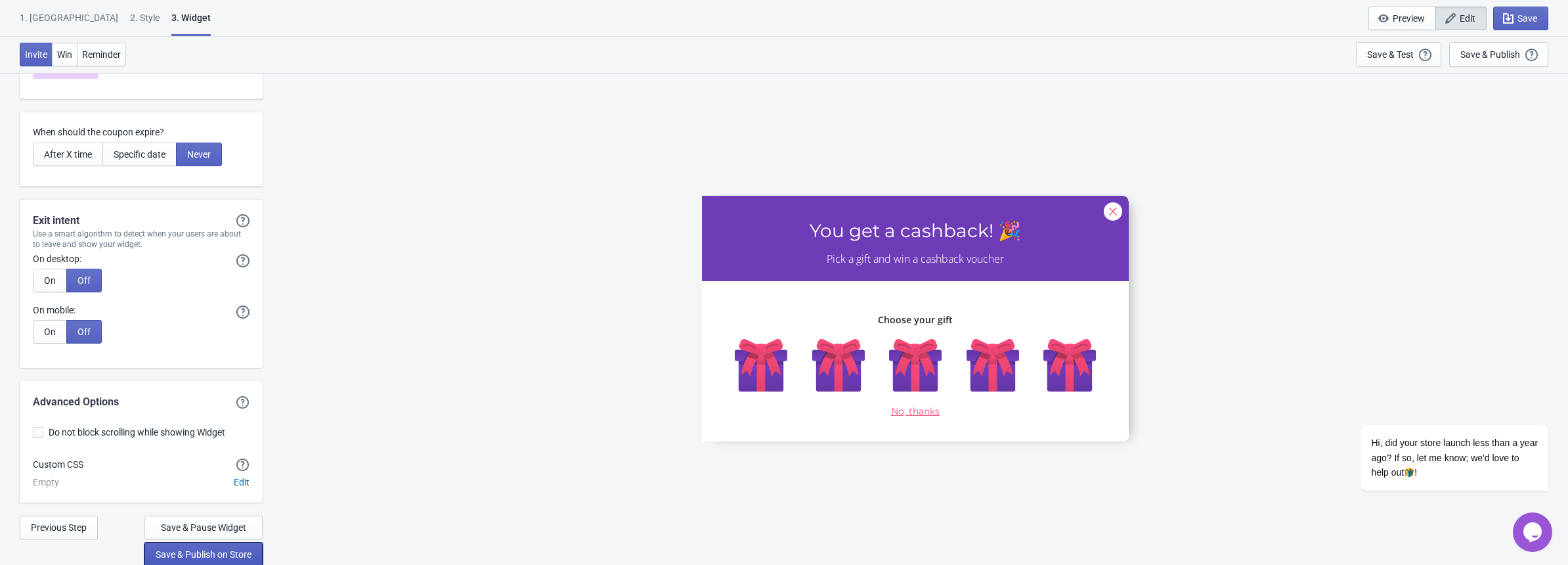
click at [211, 557] on span "Save & Publish on Store" at bounding box center [204, 554] width 96 height 11
